Goal: Task Accomplishment & Management: Use online tool/utility

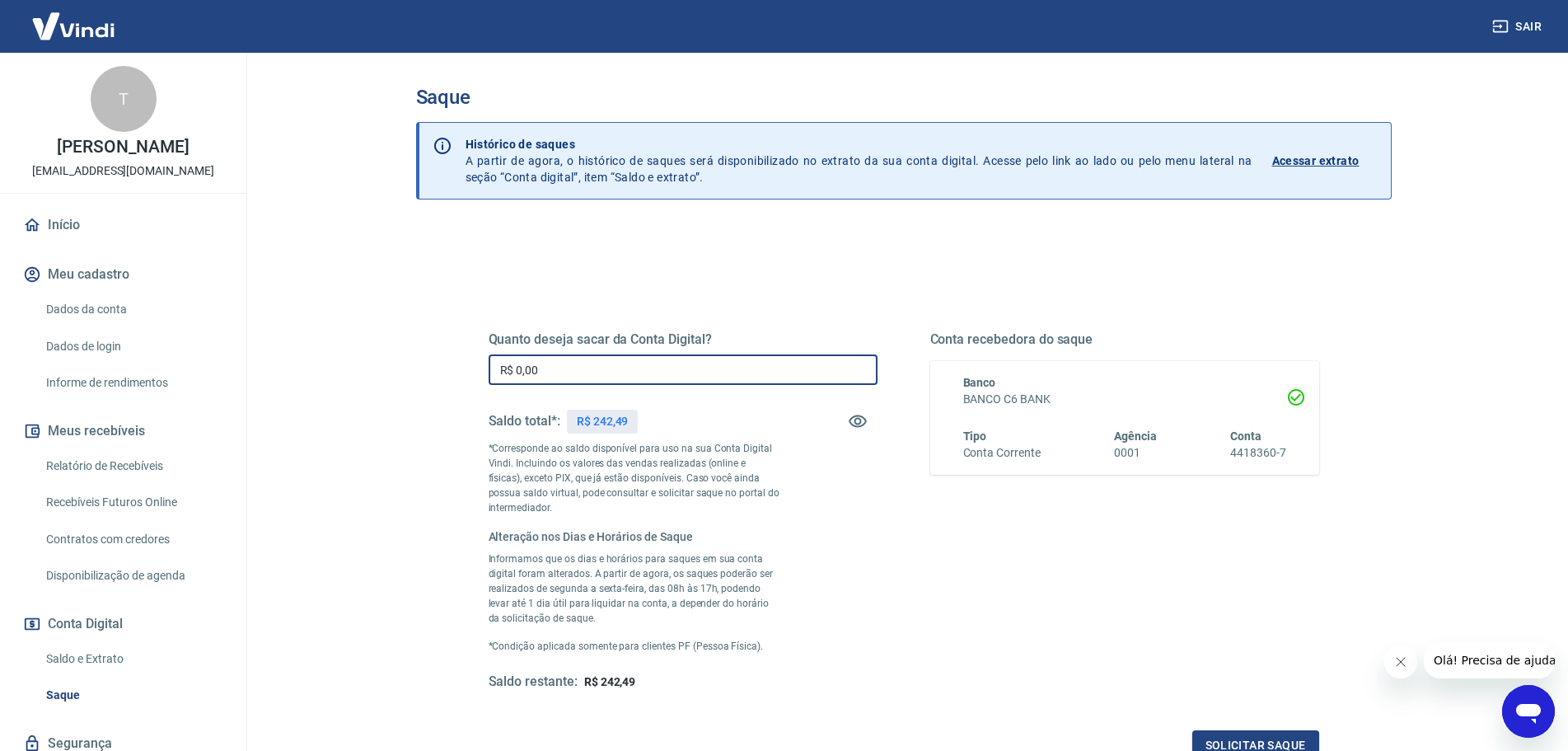
click at [581, 379] on input "R$ 0,00" at bounding box center [683, 370] width 389 height 31
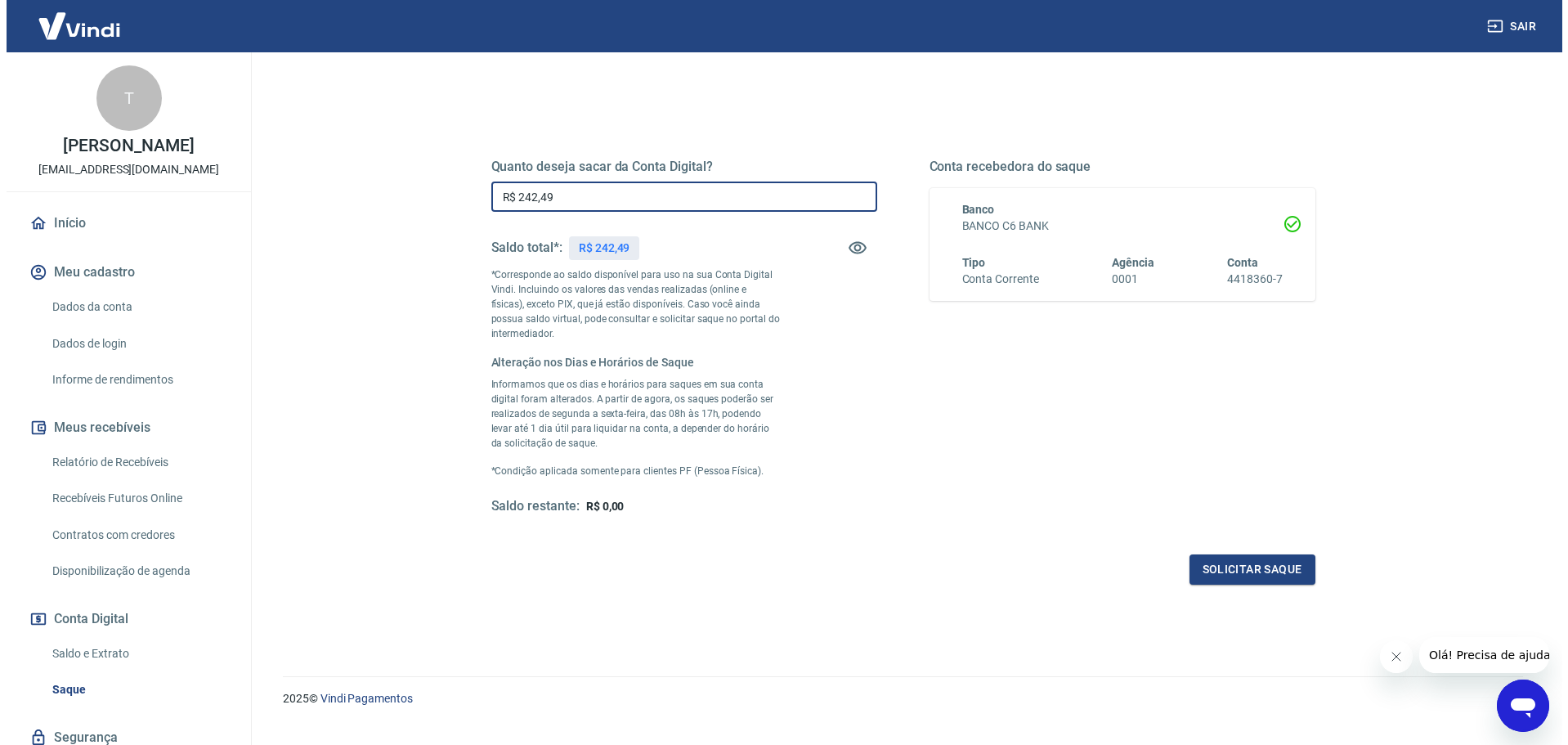
scroll to position [201, 0]
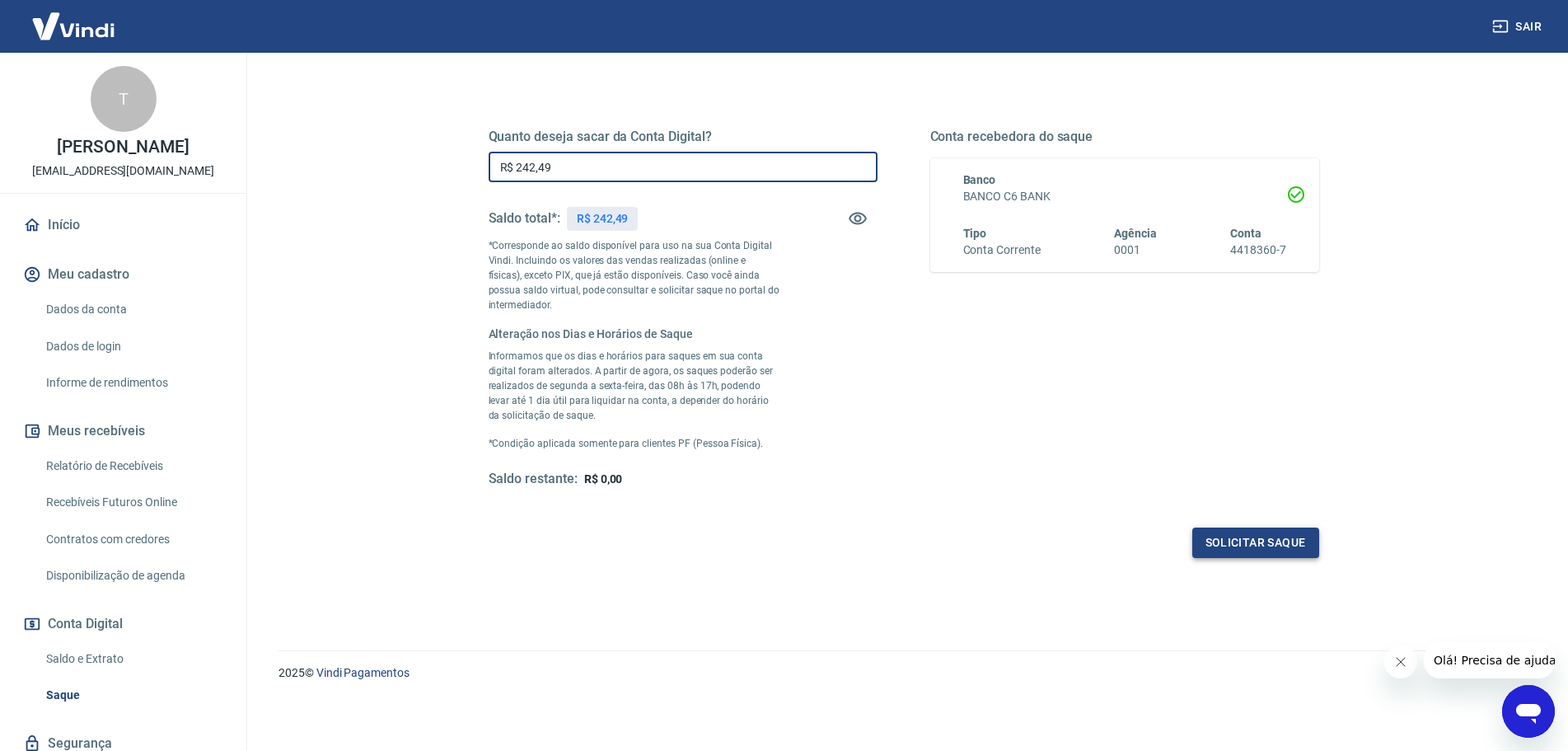
type input "R$ 242,49"
click at [1247, 543] on button "Solicitar saque" at bounding box center [1256, 543] width 127 height 31
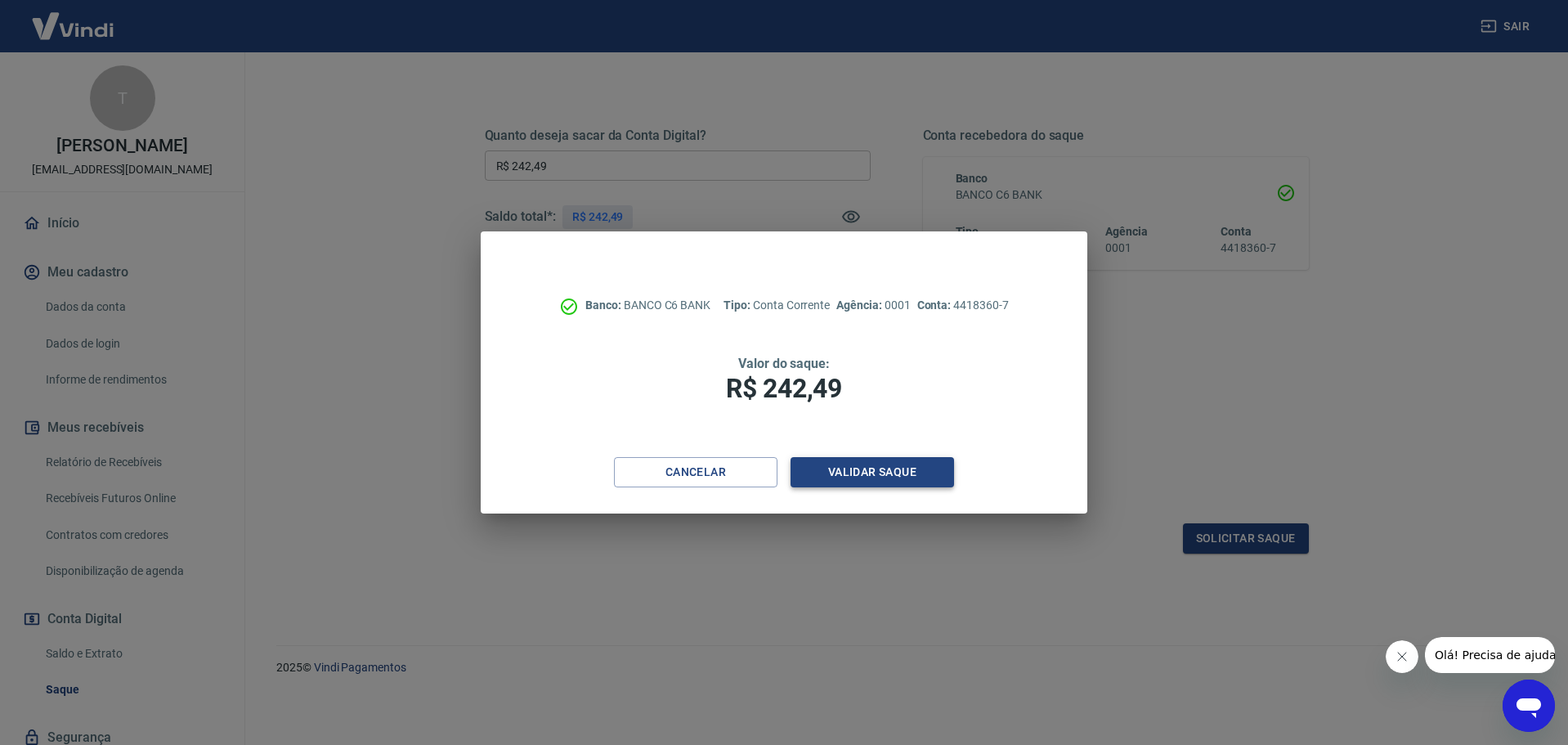
click at [937, 474] on button "Validar saque" at bounding box center [871, 472] width 163 height 31
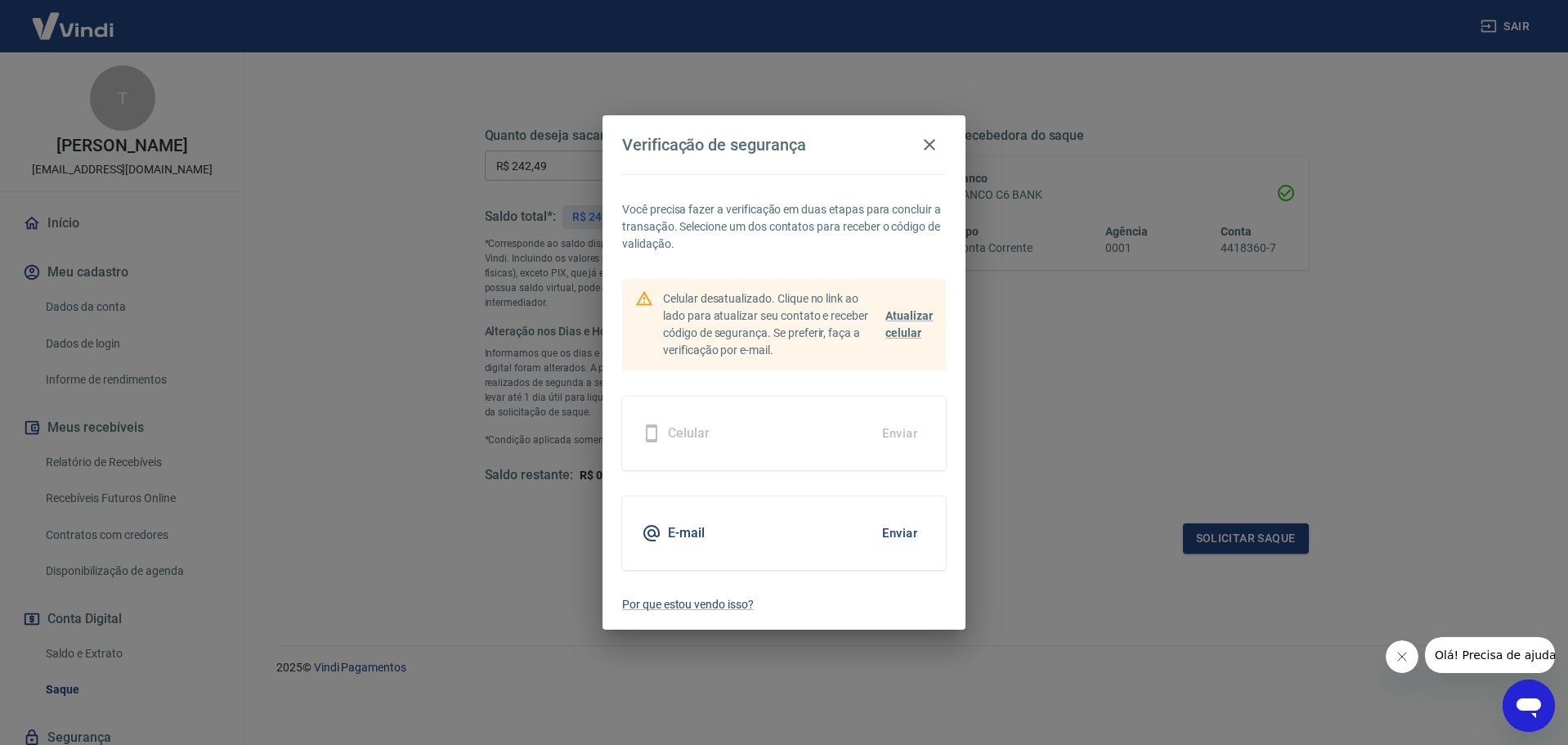
click at [913, 539] on button "Enviar" at bounding box center [900, 533] width 54 height 34
click at [890, 526] on button "Enviar" at bounding box center [900, 533] width 54 height 34
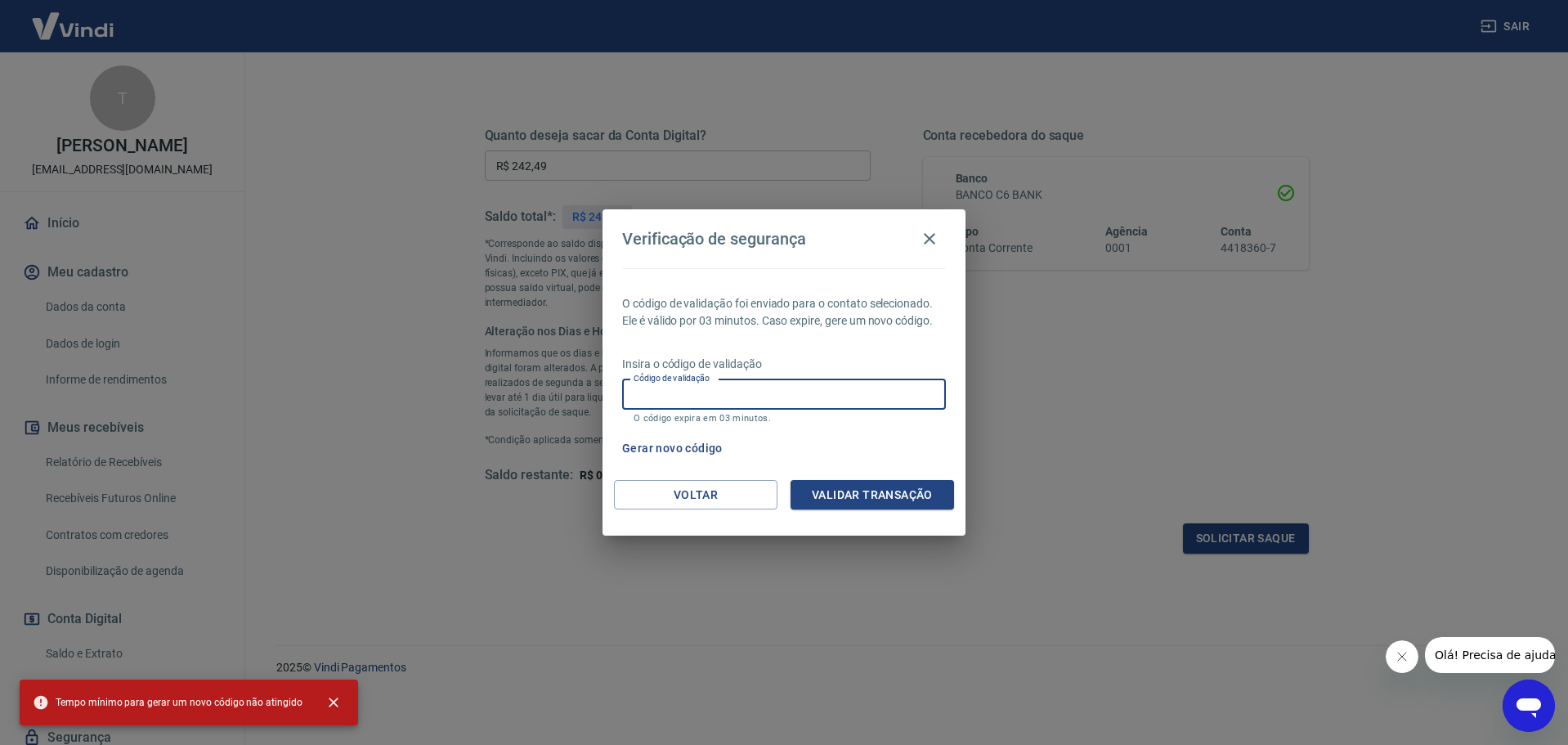
click at [787, 387] on input "Código de validação" at bounding box center [784, 394] width 324 height 31
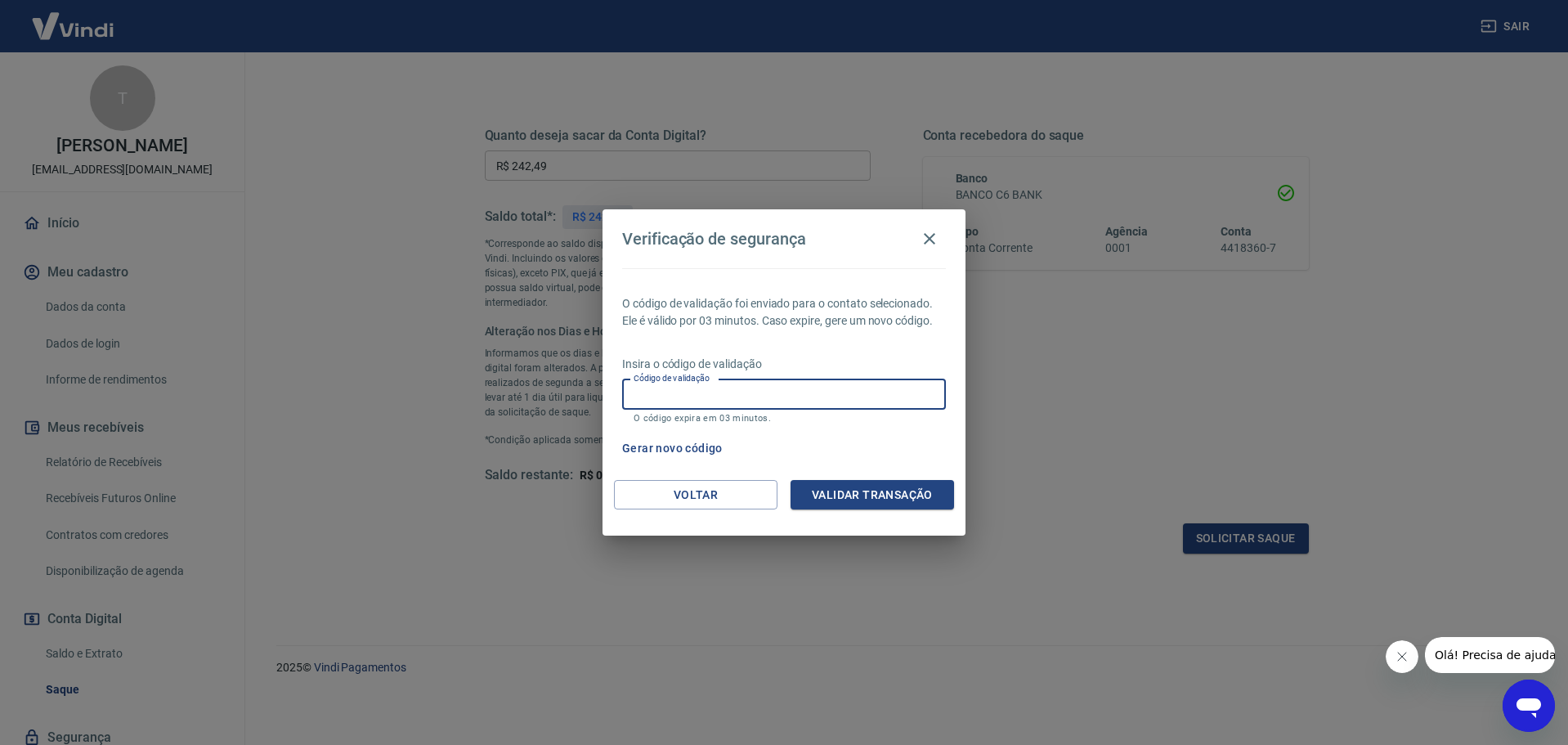
paste input "314780"
type input "314780"
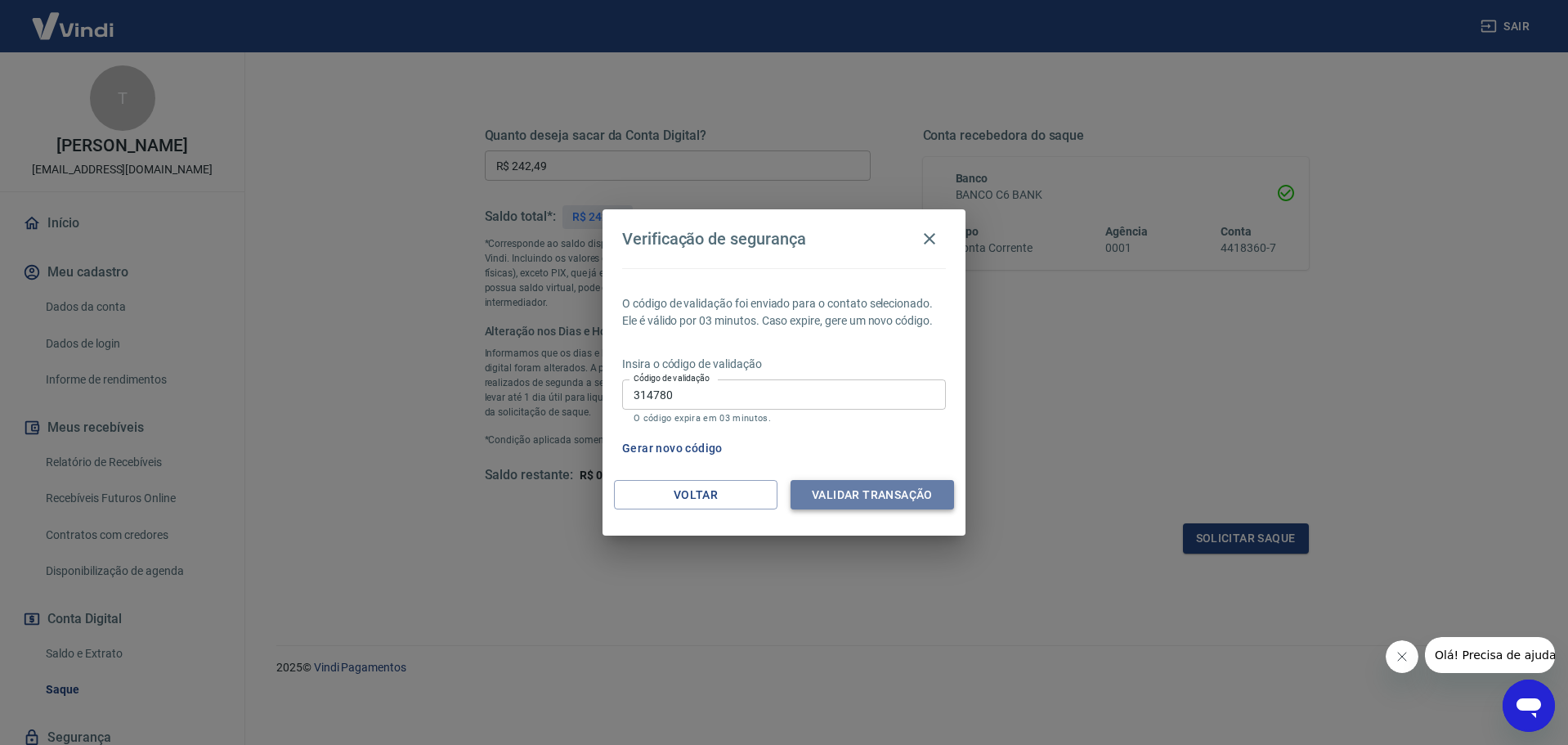
click at [882, 486] on button "Validar transação" at bounding box center [871, 495] width 163 height 31
